Goal: Entertainment & Leisure: Consume media (video, audio)

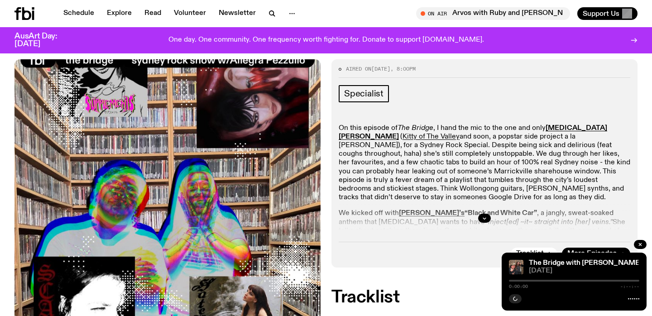
scroll to position [235, 0]
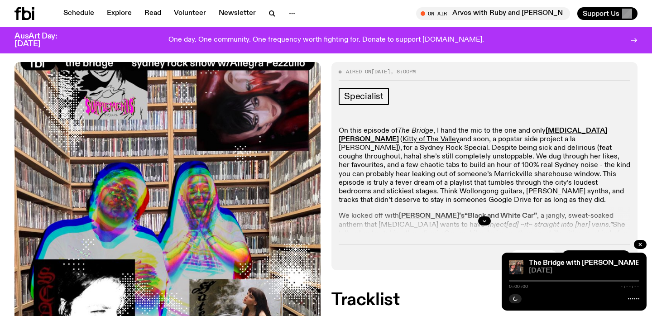
click at [494, 206] on div at bounding box center [485, 220] width 292 height 29
click at [479, 216] on button "button" at bounding box center [484, 220] width 13 height 9
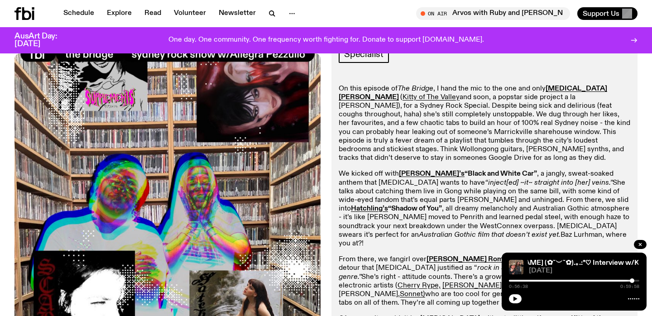
scroll to position [306, 0]
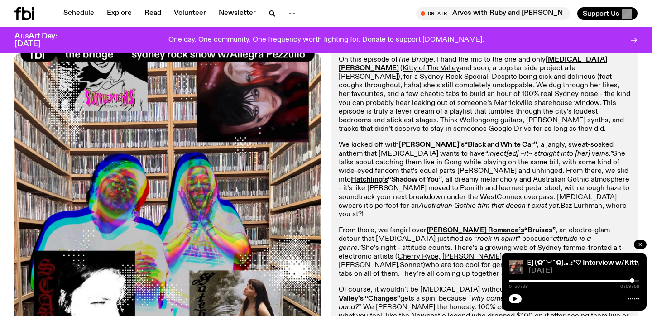
click at [642, 245] on icon "button" at bounding box center [640, 244] width 5 height 5
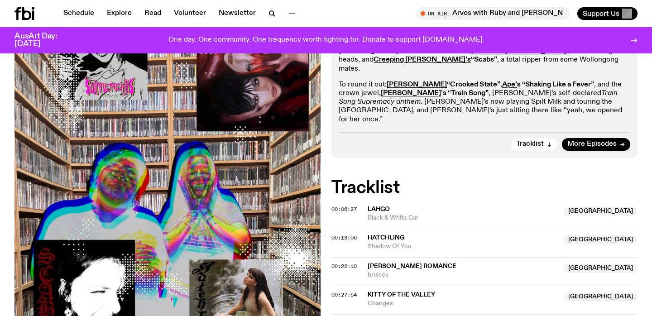
scroll to position [623, 0]
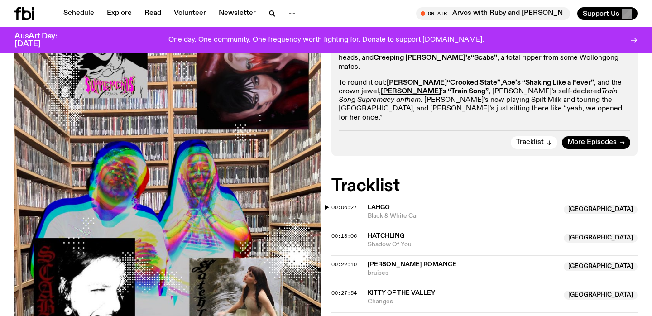
click at [331, 204] on span "00:06:27" at bounding box center [343, 207] width 25 height 7
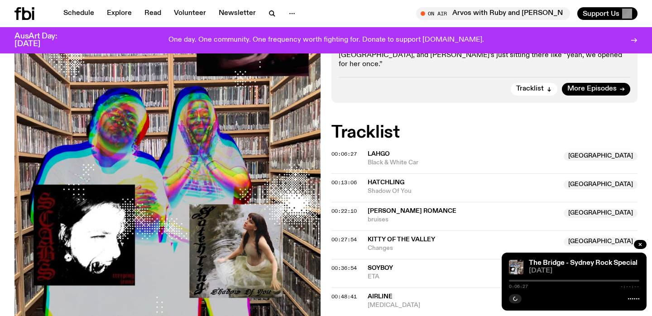
scroll to position [675, 0]
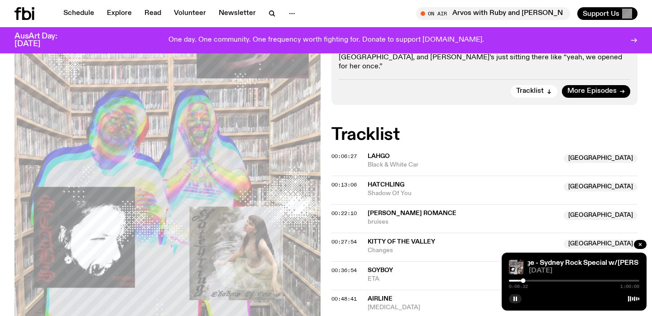
click at [391, 182] on span "Hatchling" at bounding box center [386, 185] width 37 height 6
click at [389, 182] on span "Hatchling" at bounding box center [386, 185] width 37 height 6
click at [345, 181] on span "00:13:06" at bounding box center [343, 184] width 25 height 7
click at [349, 210] on span "00:22:10" at bounding box center [343, 213] width 25 height 7
click at [514, 296] on icon "button" at bounding box center [515, 298] width 5 height 5
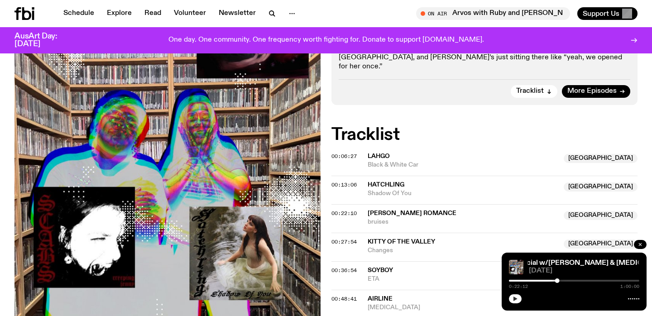
click at [639, 245] on icon "button" at bounding box center [640, 244] width 3 height 3
